Goal: Information Seeking & Learning: Learn about a topic

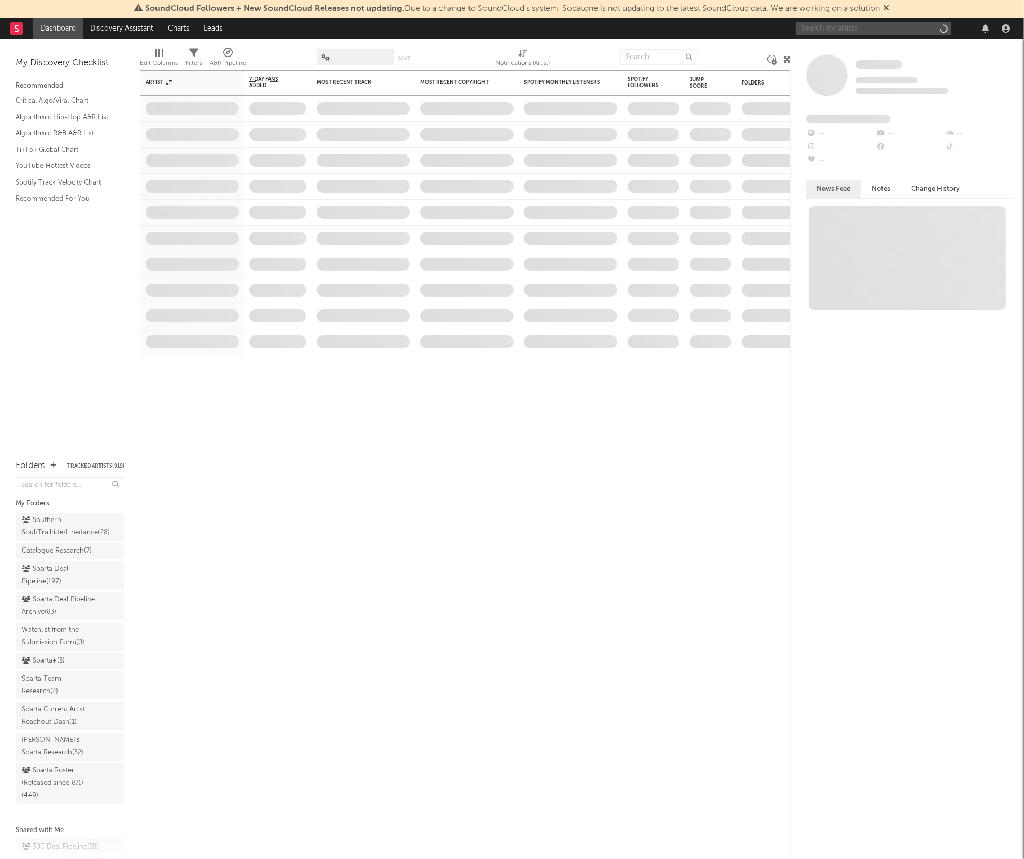
click at [816, 33] on input "text" at bounding box center [873, 28] width 155 height 13
type input "dge jaco"
click at [838, 55] on div at bounding box center [889, 58] width 114 height 6
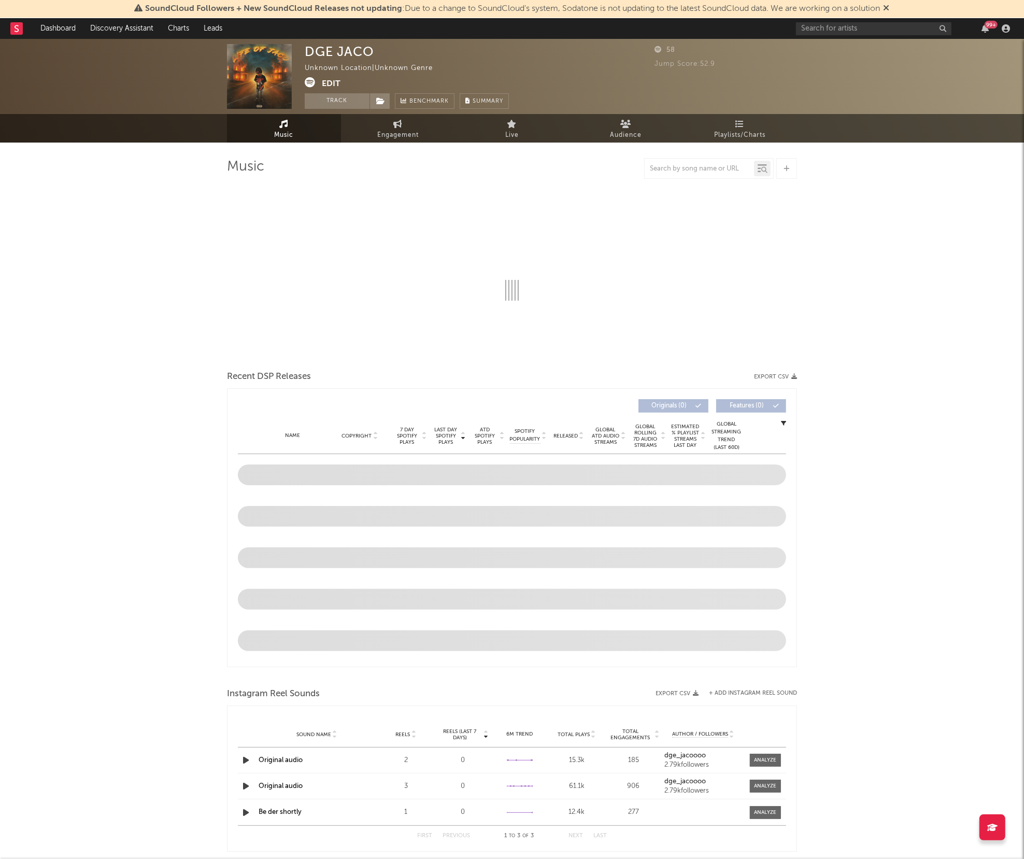
select select "1w"
